Goal: Task Accomplishment & Management: Use online tool/utility

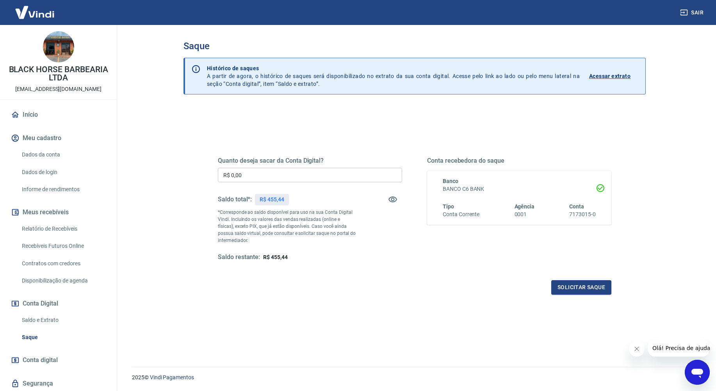
click at [331, 168] on input "R$ 0,00" at bounding box center [310, 175] width 184 height 14
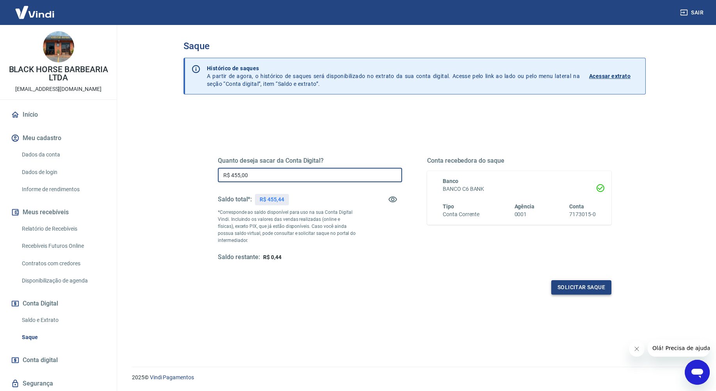
type input "R$ 455,00"
click at [579, 284] on button "Solicitar saque" at bounding box center [581, 287] width 60 height 14
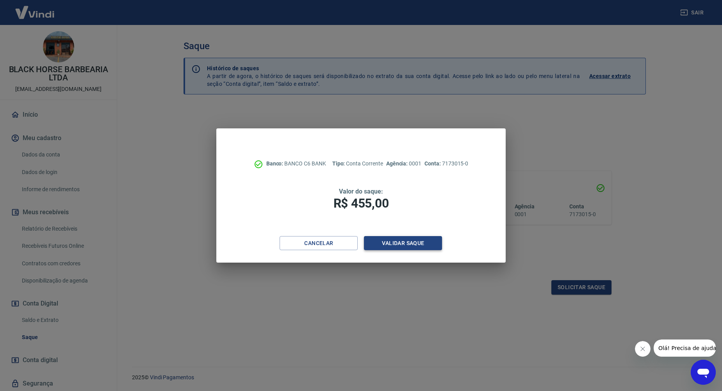
click at [412, 237] on button "Validar saque" at bounding box center [403, 243] width 78 height 14
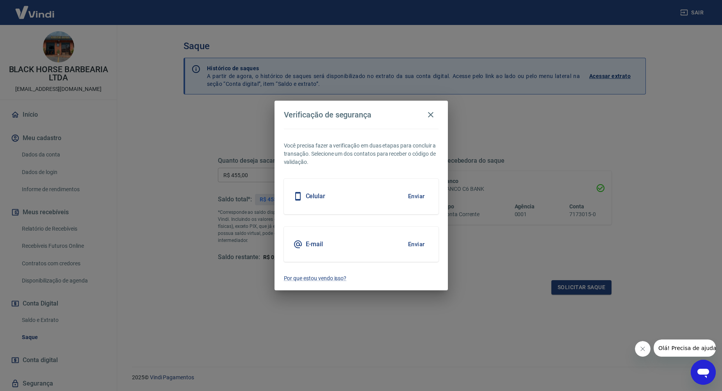
click at [409, 196] on button "Enviar" at bounding box center [416, 196] width 25 height 16
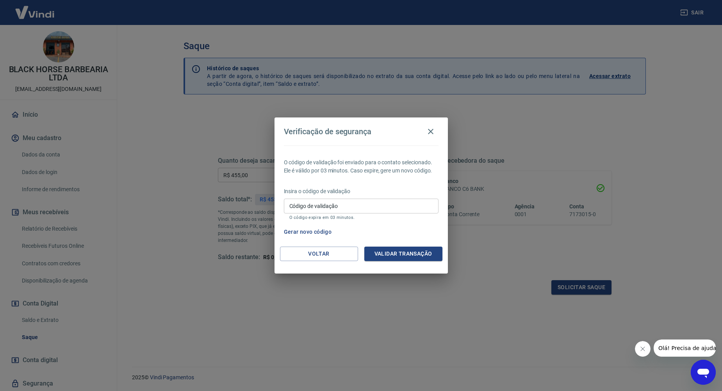
click at [399, 208] on input "Código de validação" at bounding box center [361, 206] width 155 height 14
type input "611876"
click at [415, 253] on button "Validar transação" at bounding box center [403, 254] width 78 height 14
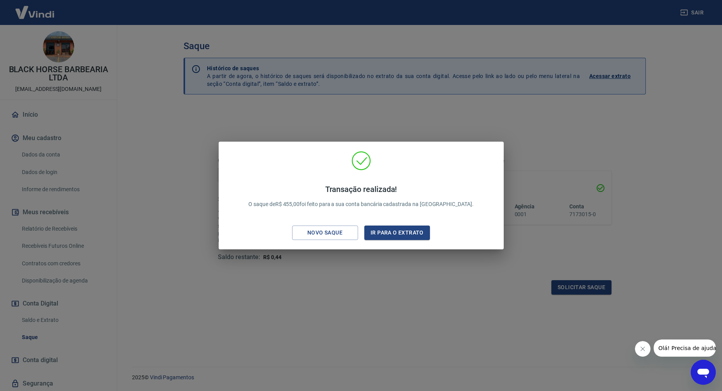
click at [618, 195] on div "Transação realizada! O saque de R$ 455,00 foi feito para a sua conta bancária c…" at bounding box center [361, 195] width 722 height 391
